Goal: Task Accomplishment & Management: Complete application form

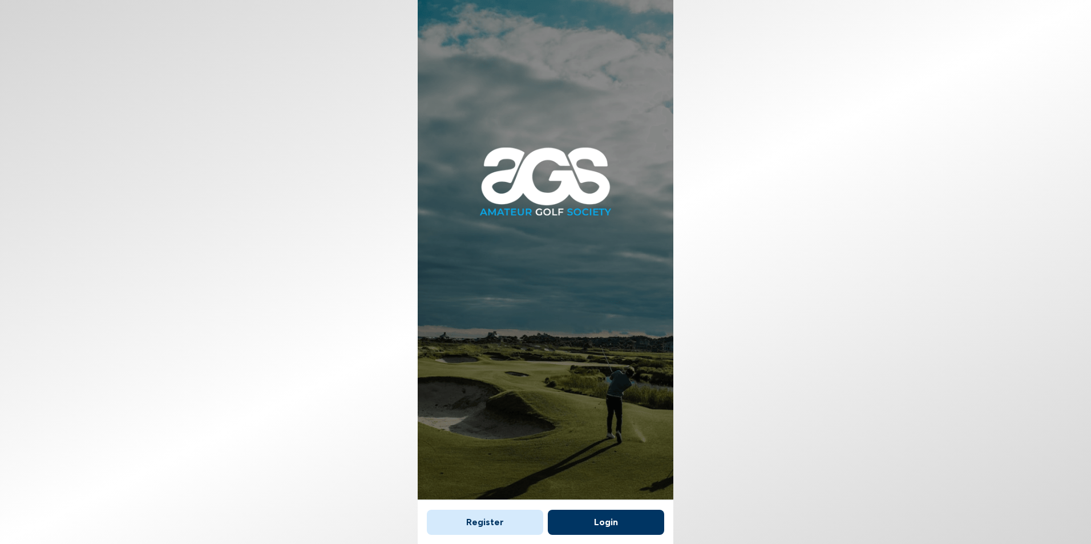
click at [491, 520] on button "Register" at bounding box center [485, 522] width 116 height 25
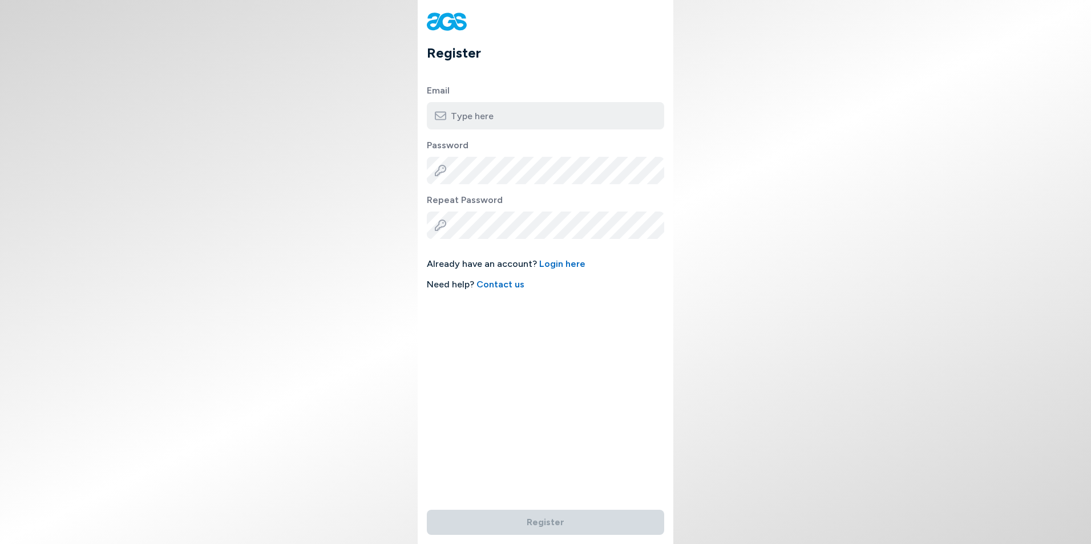
click at [497, 116] on input "email" at bounding box center [545, 115] width 237 height 27
type input "[EMAIL_ADDRESS][DOMAIN_NAME]"
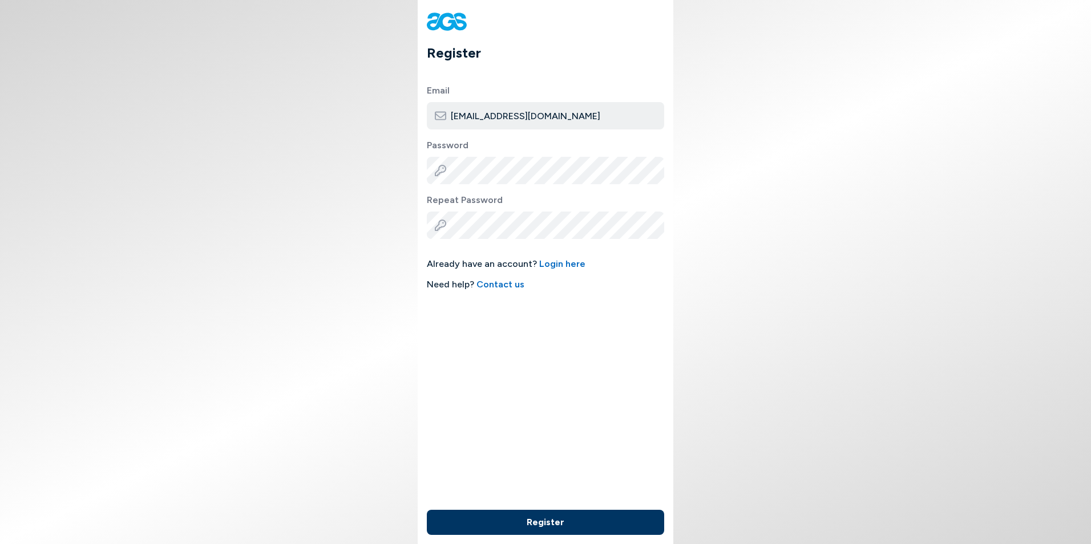
drag, startPoint x: 534, startPoint y: 525, endPoint x: 538, endPoint y: 516, distance: 10.3
click at [534, 525] on button "Register" at bounding box center [545, 522] width 237 height 25
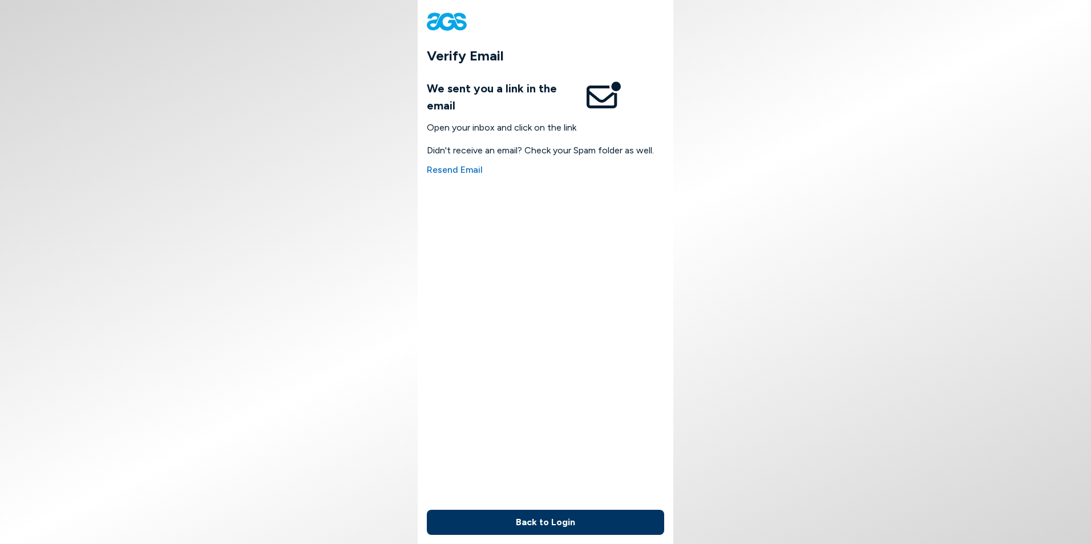
click at [527, 525] on button "Back to Login" at bounding box center [545, 522] width 237 height 25
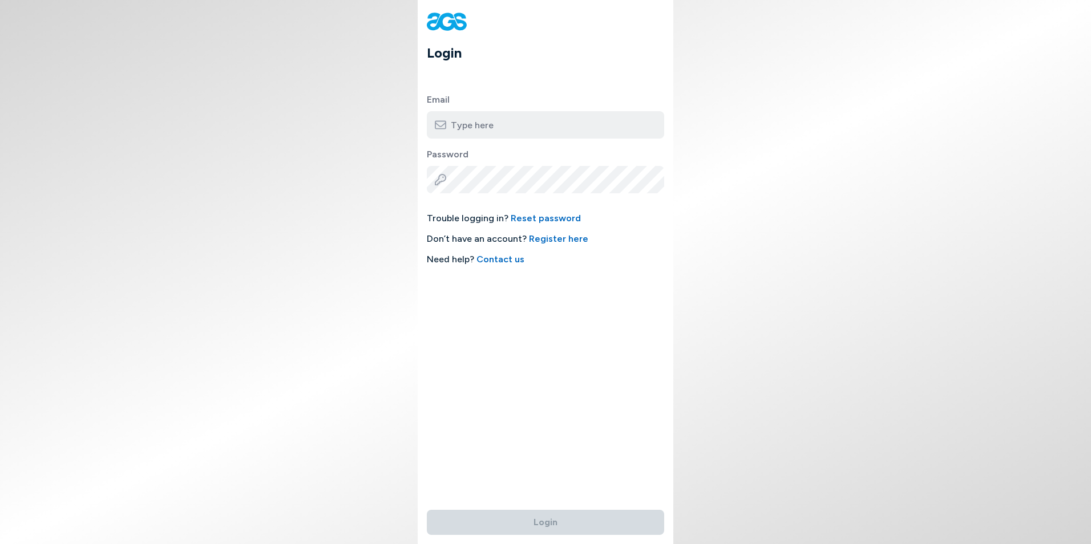
click at [479, 123] on input "email" at bounding box center [545, 124] width 237 height 27
type input "[EMAIL_ADDRESS][DOMAIN_NAME]"
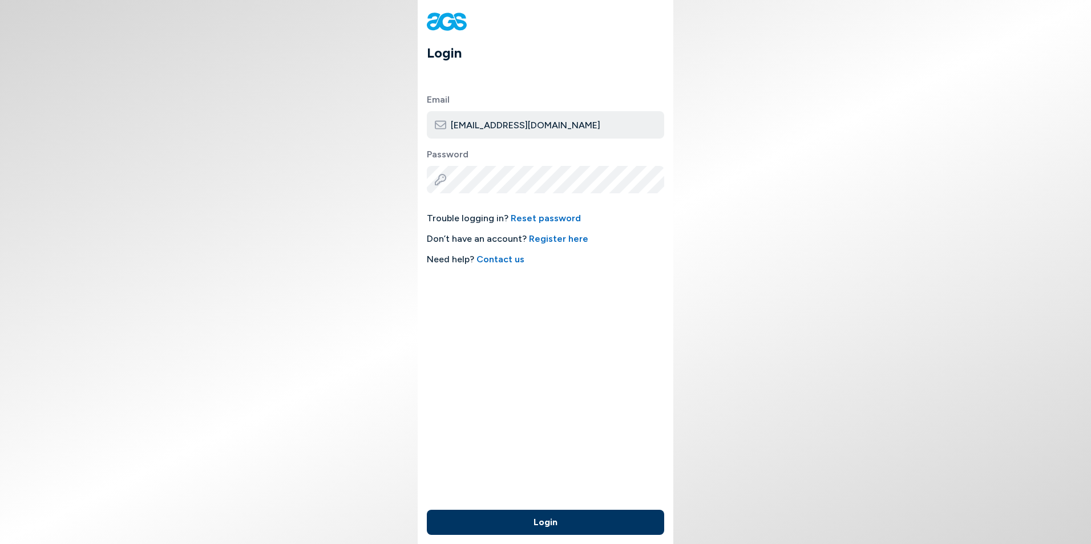
click at [501, 528] on button "Login" at bounding box center [545, 522] width 237 height 25
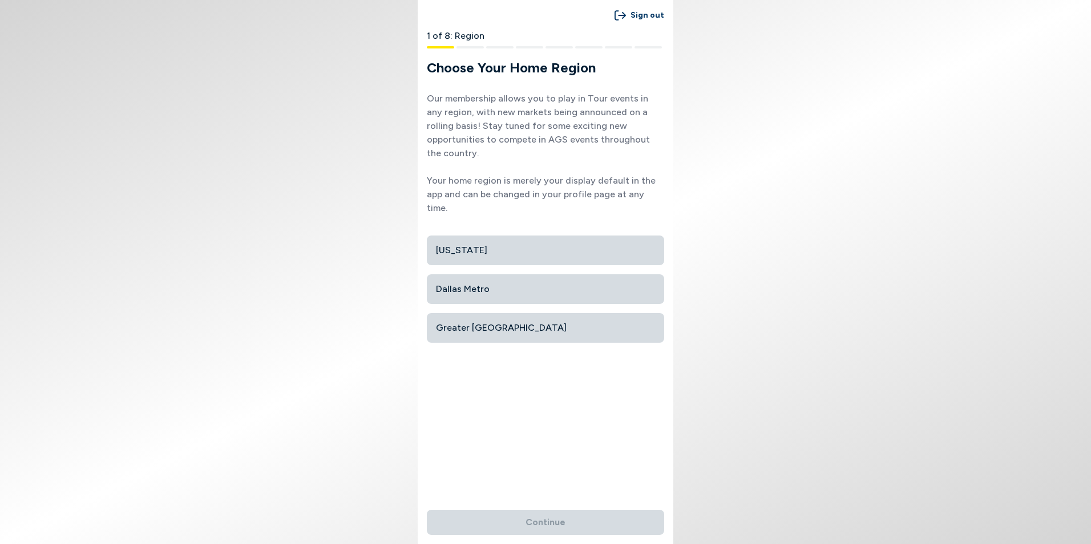
click at [484, 279] on span "Dallas Metro" at bounding box center [545, 289] width 219 height 21
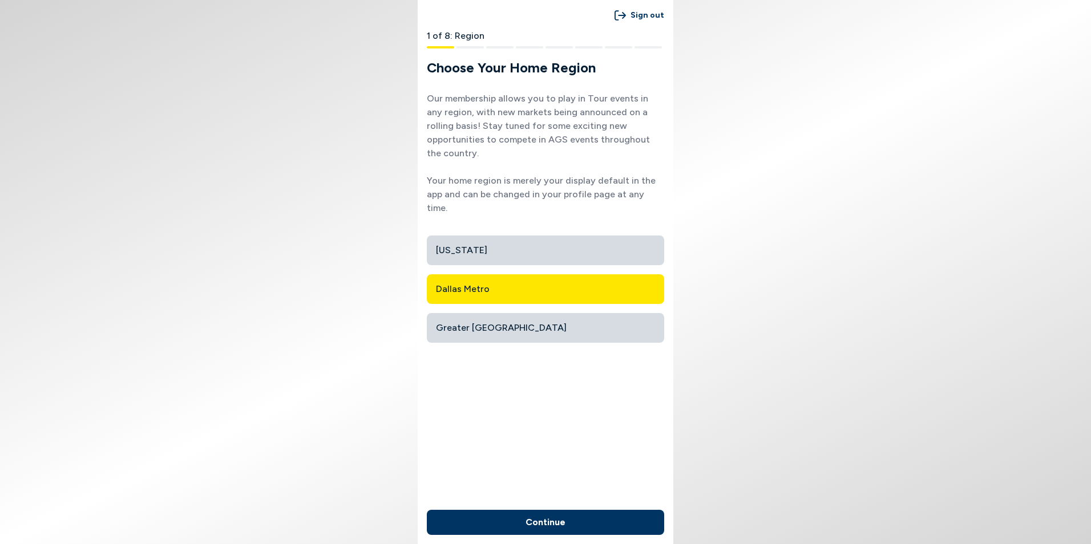
click at [562, 522] on button "Continue" at bounding box center [545, 522] width 237 height 25
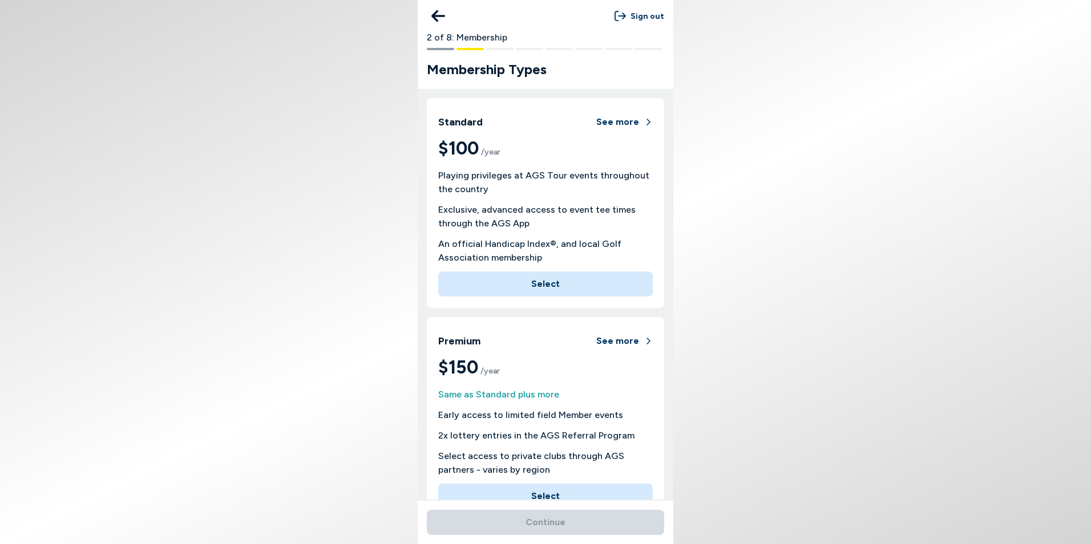
click at [1032, 181] on body "Sign out 2 of 8: Membership Membership Types Standard See more $100 /year Playi…" at bounding box center [545, 272] width 1091 height 544
click at [659, 15] on button "Sign out" at bounding box center [639, 16] width 50 height 21
